Goal: Check status: Check status

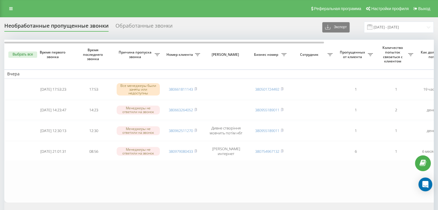
click at [372, 26] on span at bounding box center [369, 26] width 5 height 5
click at [393, 28] on input "19.08.2025 - 19.08.2025" at bounding box center [399, 27] width 70 height 11
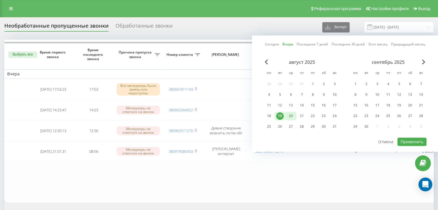
click at [286, 113] on div "20" at bounding box center [290, 116] width 11 height 9
click at [402, 142] on button "Применить" at bounding box center [412, 142] width 29 height 8
type input "[DATE] - [DATE]"
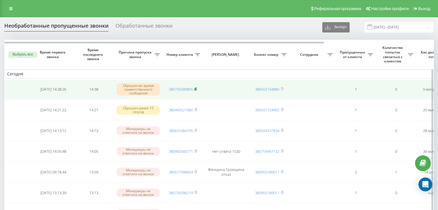
click at [197, 89] on icon at bounding box center [195, 88] width 3 height 3
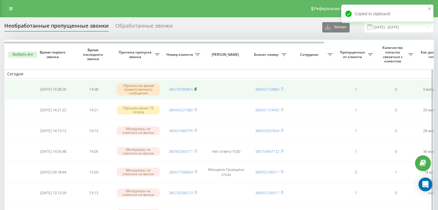
click at [196, 90] on rect at bounding box center [195, 89] width 2 height 3
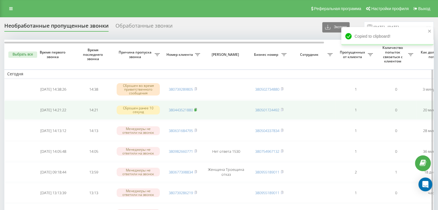
click at [196, 107] on span at bounding box center [195, 109] width 3 height 5
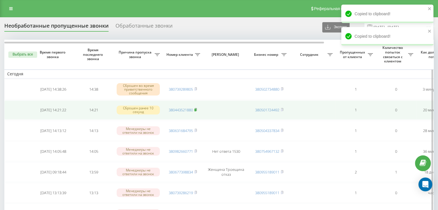
click at [196, 109] on rect at bounding box center [195, 110] width 2 height 3
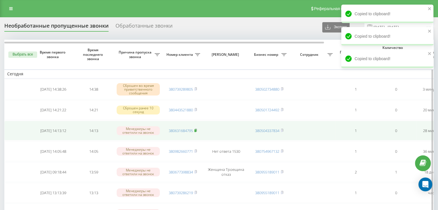
click at [197, 129] on icon at bounding box center [196, 130] width 2 height 3
click at [196, 131] on rect at bounding box center [195, 131] width 2 height 3
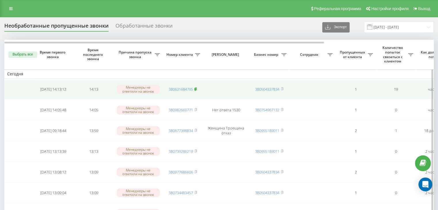
click at [197, 88] on icon at bounding box center [195, 88] width 3 height 3
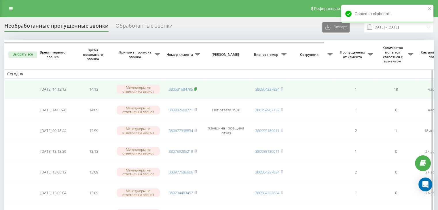
click at [197, 88] on icon at bounding box center [196, 89] width 2 height 3
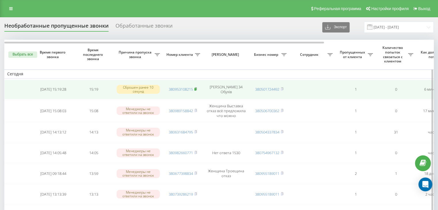
click at [196, 88] on icon at bounding box center [195, 88] width 3 height 3
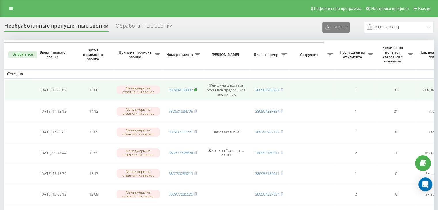
click at [196, 90] on rect at bounding box center [195, 90] width 2 height 3
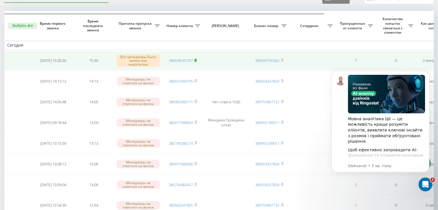
click at [197, 58] on icon at bounding box center [195, 59] width 3 height 3
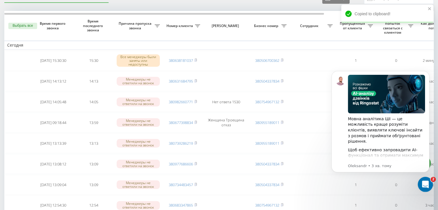
click at [427, 185] on icon "Відкрити програму для спілкування Intercom" at bounding box center [425, 184] width 10 height 10
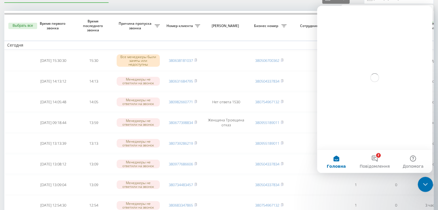
click at [424, 183] on icon "Закрити програму для спілкування Intercom" at bounding box center [424, 183] width 7 height 7
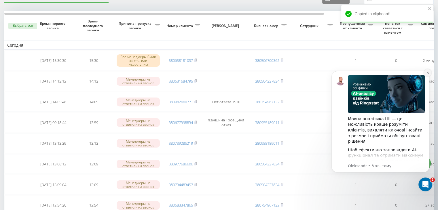
click at [428, 71] on button "Dismiss notification" at bounding box center [427, 72] width 7 height 7
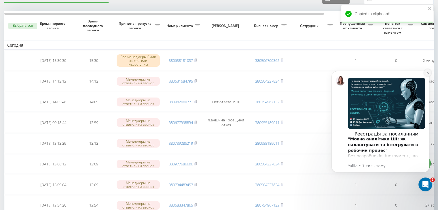
click at [427, 74] on icon "Dismiss notification" at bounding box center [427, 72] width 3 height 3
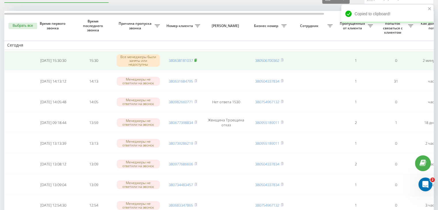
click at [197, 59] on icon at bounding box center [196, 60] width 2 height 3
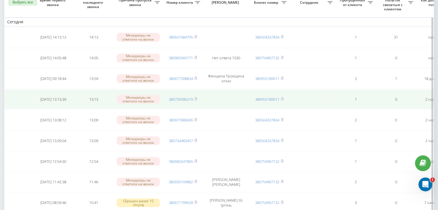
scroll to position [58, 0]
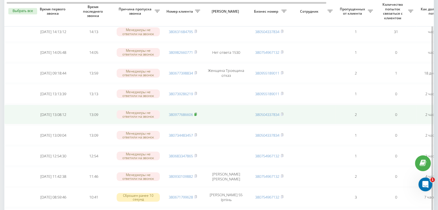
click at [197, 113] on icon at bounding box center [195, 114] width 3 height 3
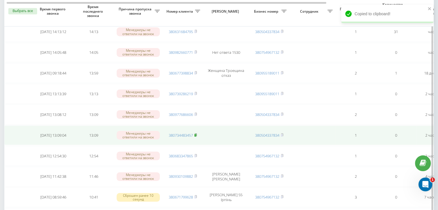
click at [196, 134] on icon at bounding box center [196, 135] width 2 height 3
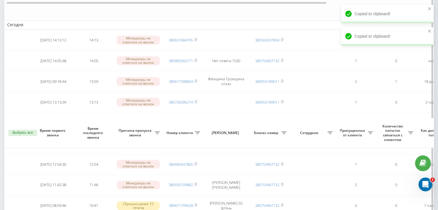
scroll to position [0, 0]
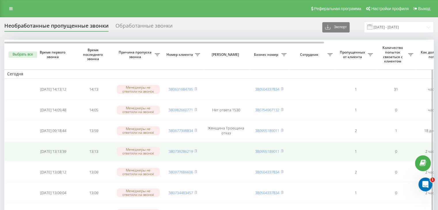
click at [198, 149] on td "380739286219" at bounding box center [183, 152] width 40 height 20
click at [197, 150] on icon at bounding box center [196, 151] width 2 height 3
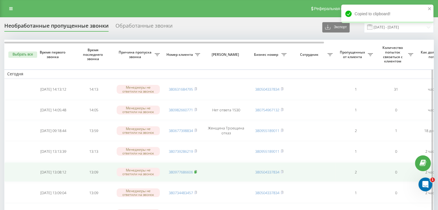
click at [196, 171] on rect at bounding box center [195, 172] width 2 height 3
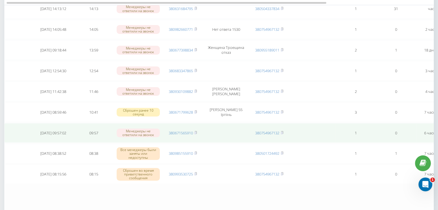
scroll to position [86, 0]
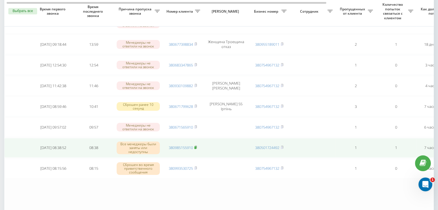
click at [196, 147] on rect at bounding box center [195, 148] width 2 height 3
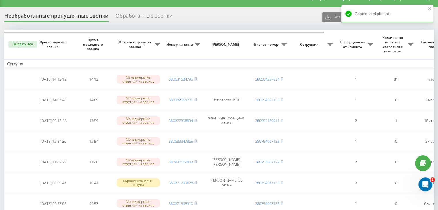
scroll to position [0, 0]
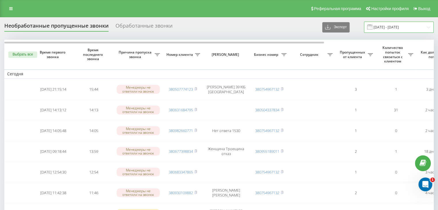
click at [398, 26] on input "[DATE] - [DATE]" at bounding box center [399, 27] width 70 height 11
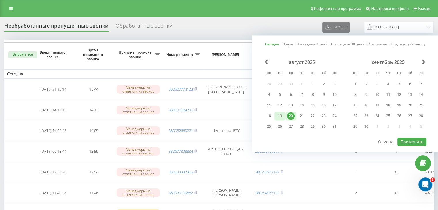
click at [278, 116] on div "19" at bounding box center [279, 115] width 7 height 7
click at [402, 137] on div at bounding box center [345, 137] width 163 height 1
click at [401, 142] on button "Применить" at bounding box center [412, 142] width 29 height 8
type input "[DATE] - [DATE]"
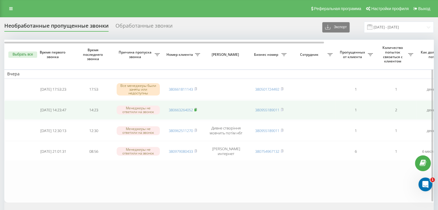
click at [196, 110] on rect at bounding box center [195, 110] width 2 height 3
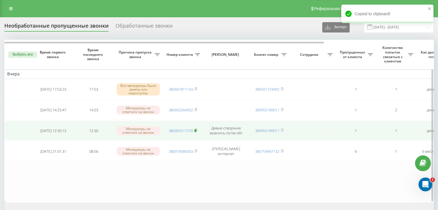
click at [197, 129] on icon at bounding box center [195, 130] width 3 height 3
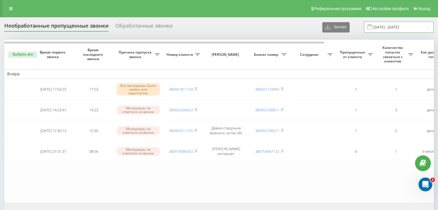
click at [389, 27] on input "[DATE] - [DATE]" at bounding box center [399, 27] width 70 height 11
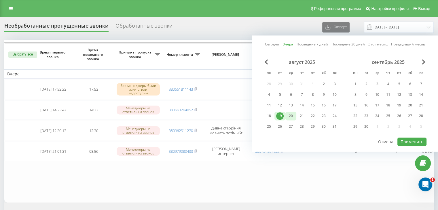
click at [287, 118] on div "20" at bounding box center [290, 115] width 7 height 7
click at [406, 140] on button "Применить" at bounding box center [412, 142] width 29 height 8
type input "[DATE] - [DATE]"
